Goal: Task Accomplishment & Management: Manage account settings

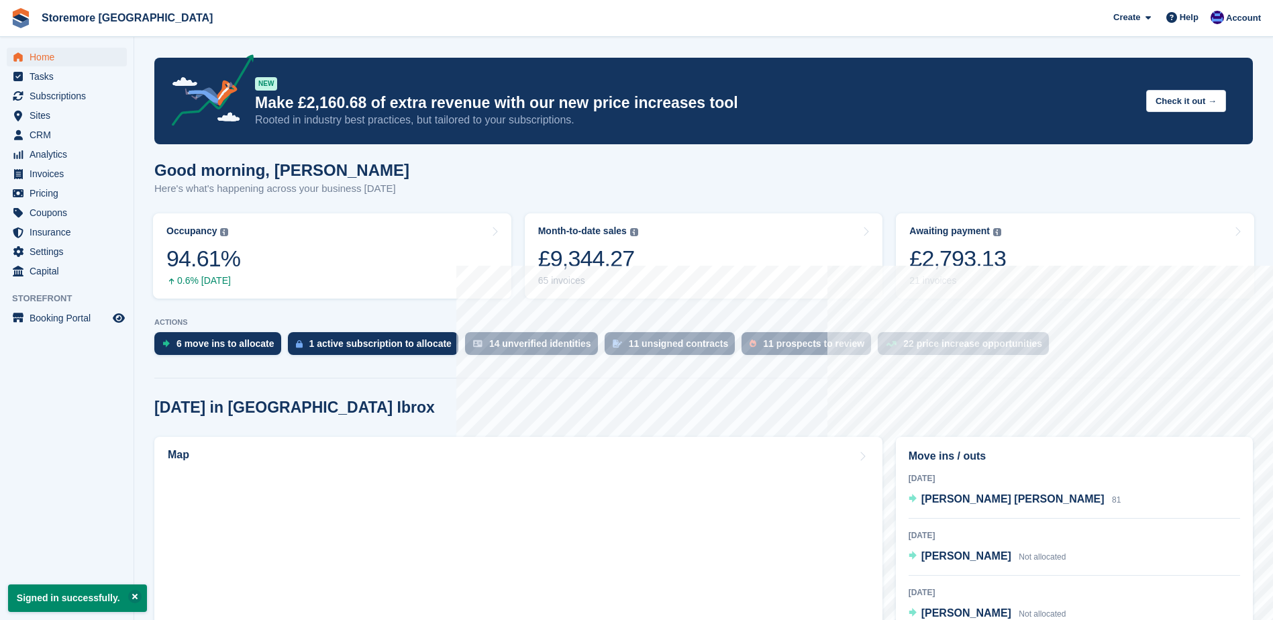
scroll to position [201, 0]
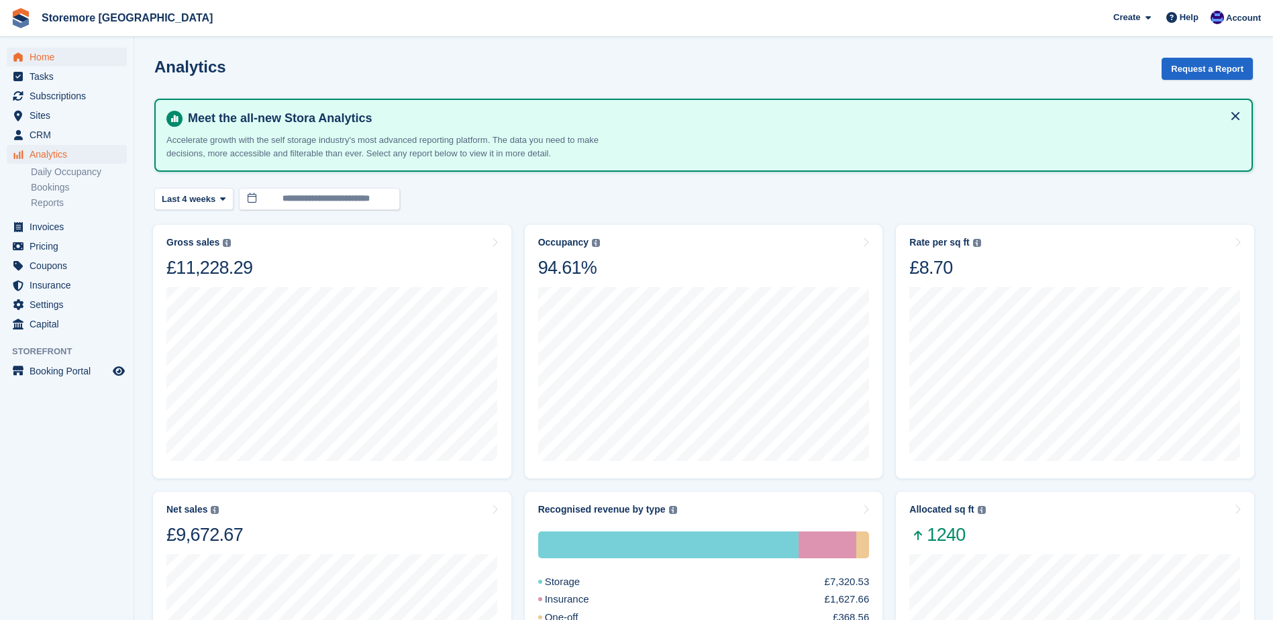
scroll to position [134, 0]
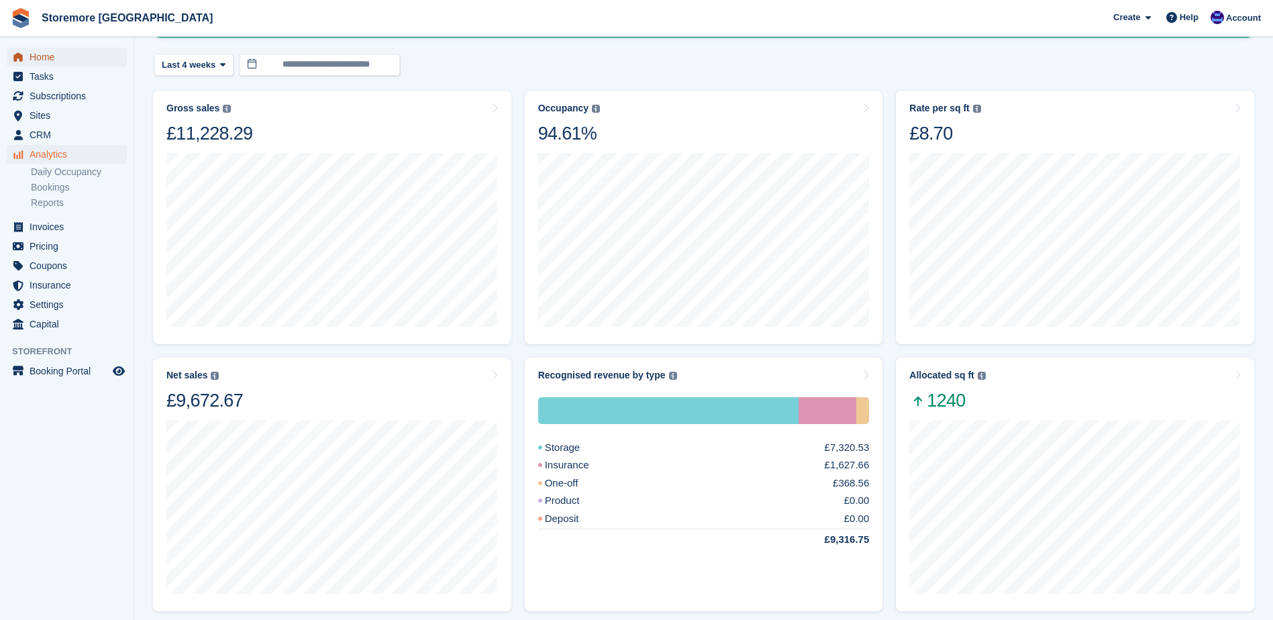
click at [97, 50] on span "Home" at bounding box center [70, 57] width 81 height 19
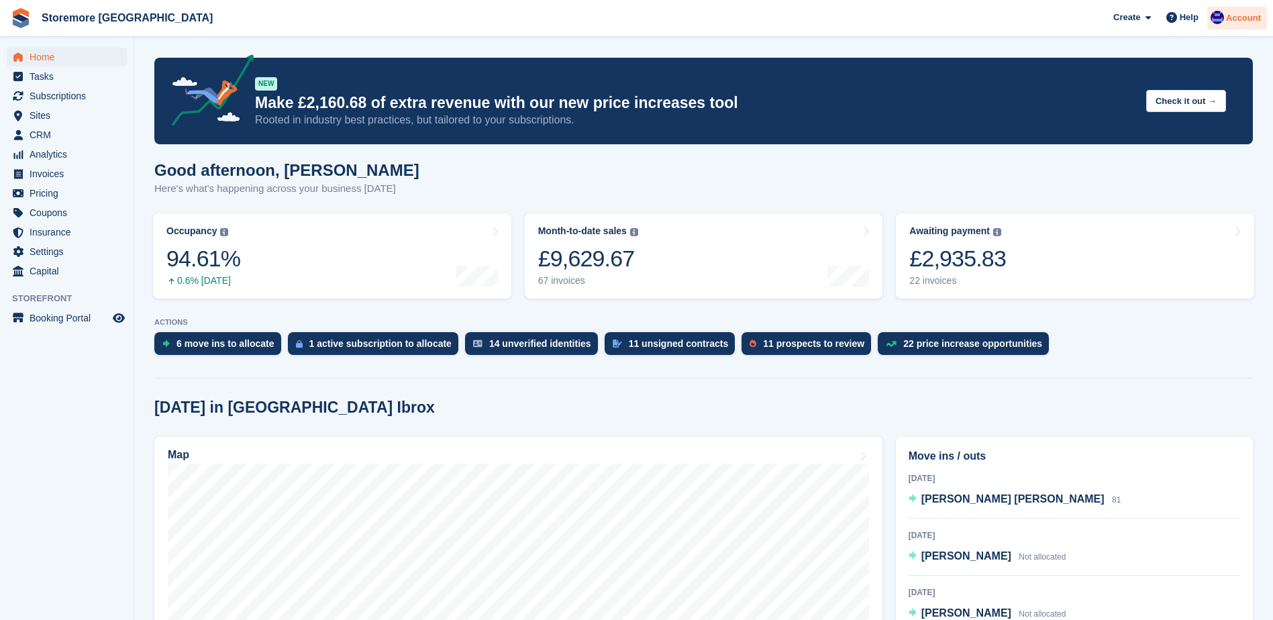
click at [1242, 26] on div "Account" at bounding box center [1237, 18] width 60 height 23
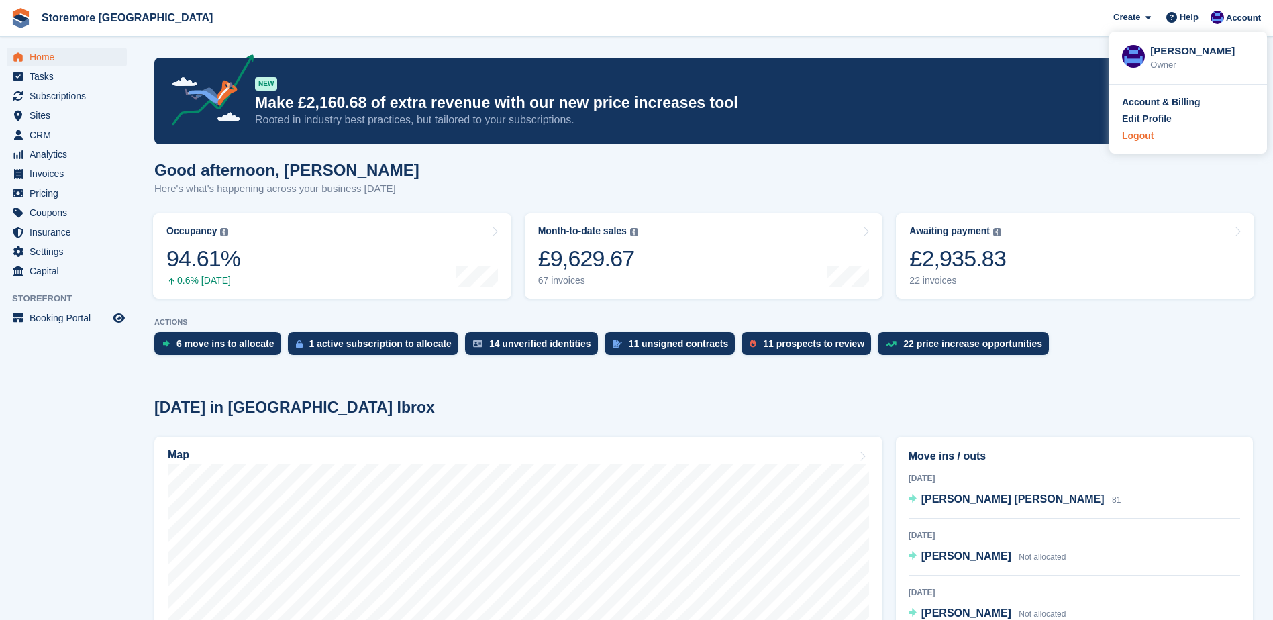
click at [1138, 139] on div "Logout" at bounding box center [1138, 136] width 32 height 14
